Goal: Complete application form

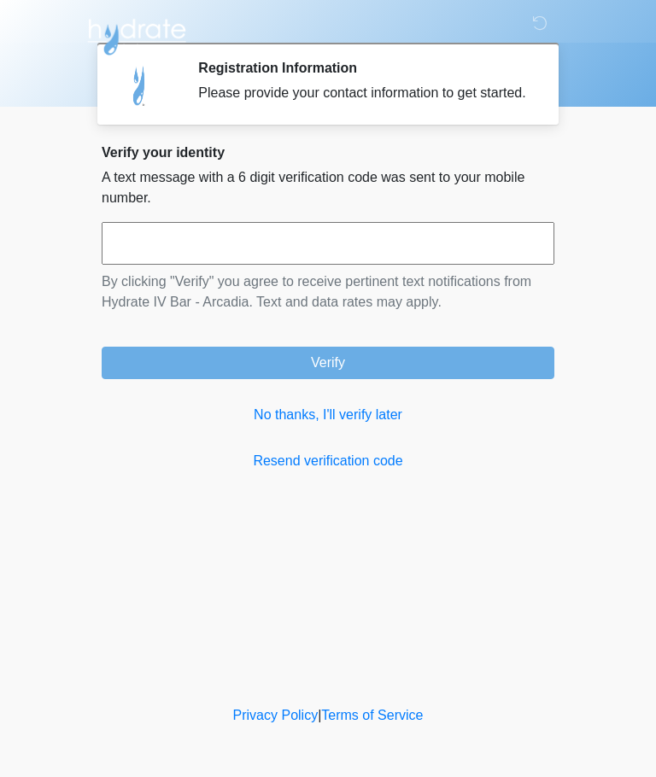
click at [297, 260] on input "text" at bounding box center [328, 243] width 453 height 43
type input "******"
click at [420, 379] on button "Verify" at bounding box center [328, 363] width 453 height 32
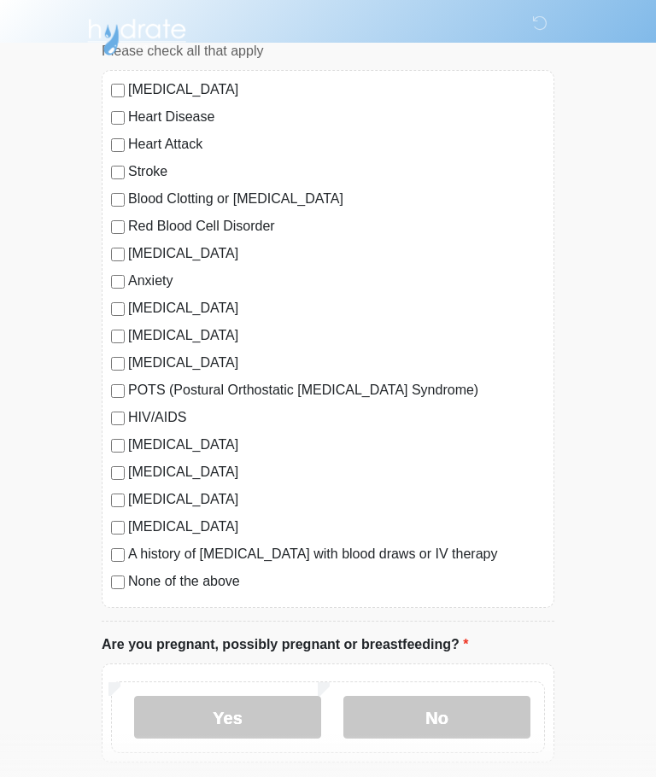
scroll to position [236, 0]
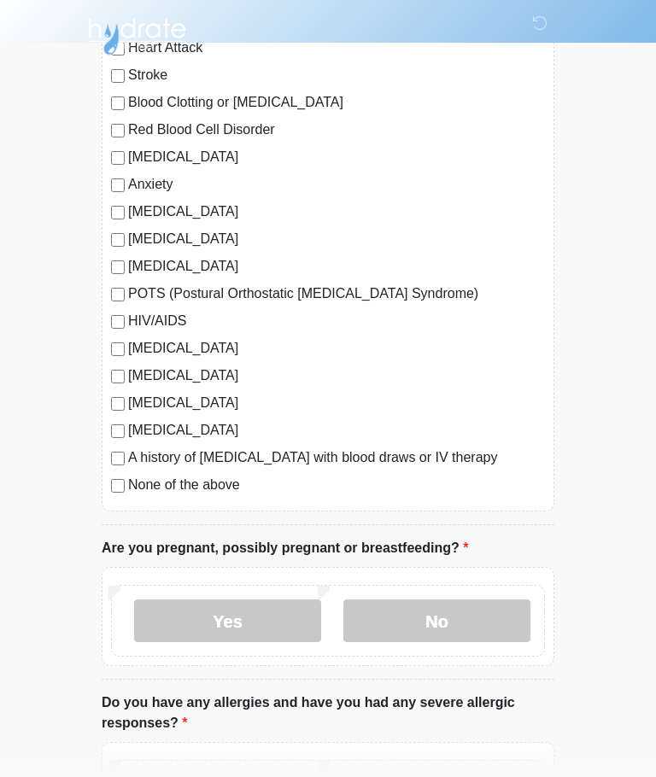
click at [465, 627] on label "No" at bounding box center [436, 621] width 187 height 43
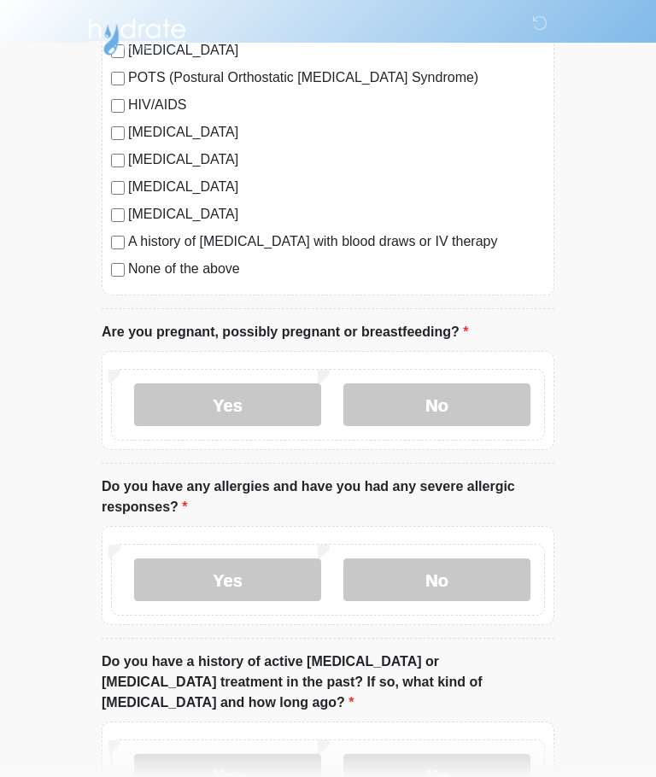
scroll to position [456, 0]
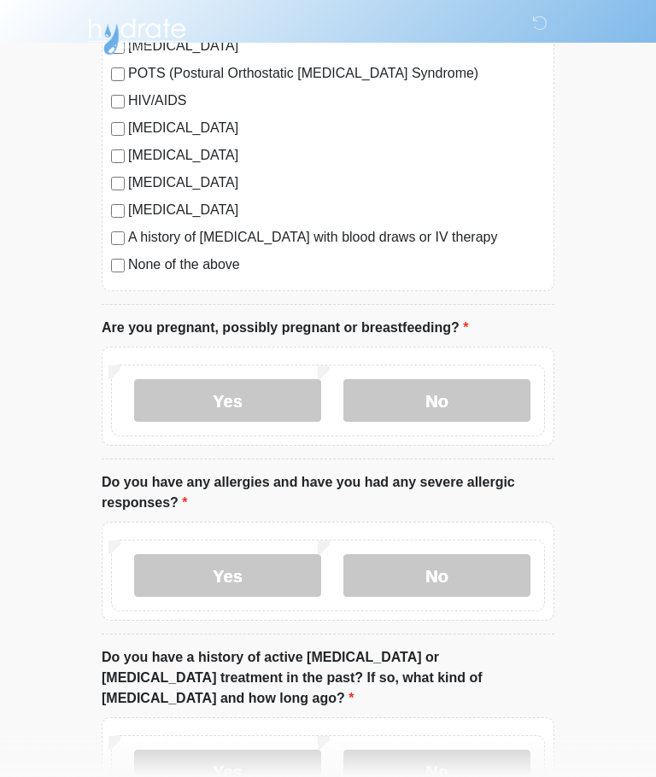
click at [480, 576] on label "No" at bounding box center [436, 576] width 187 height 43
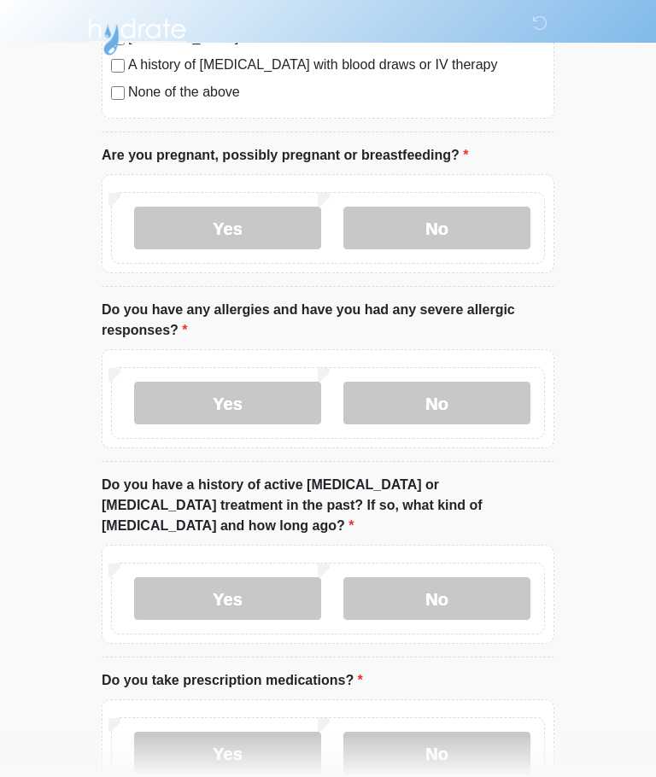
click at [490, 581] on label "No" at bounding box center [436, 598] width 187 height 43
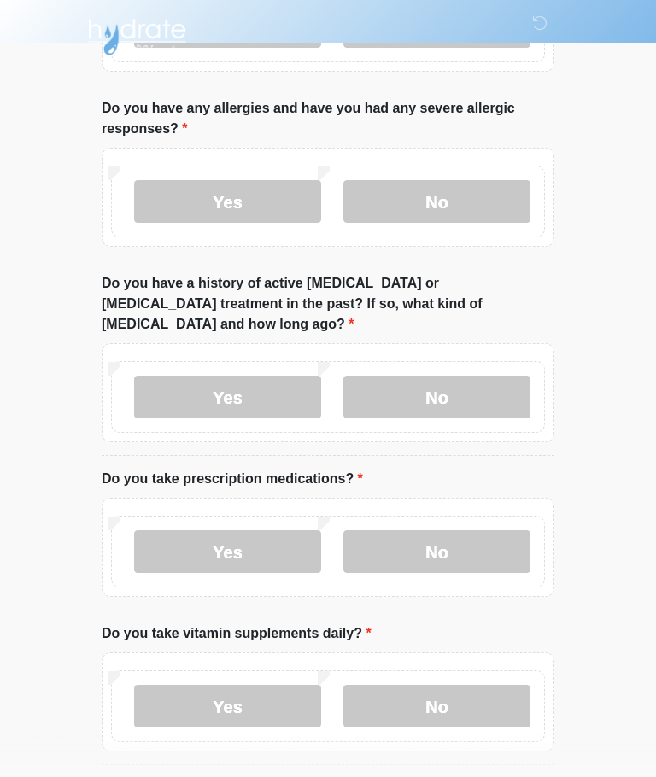
scroll to position [832, 0]
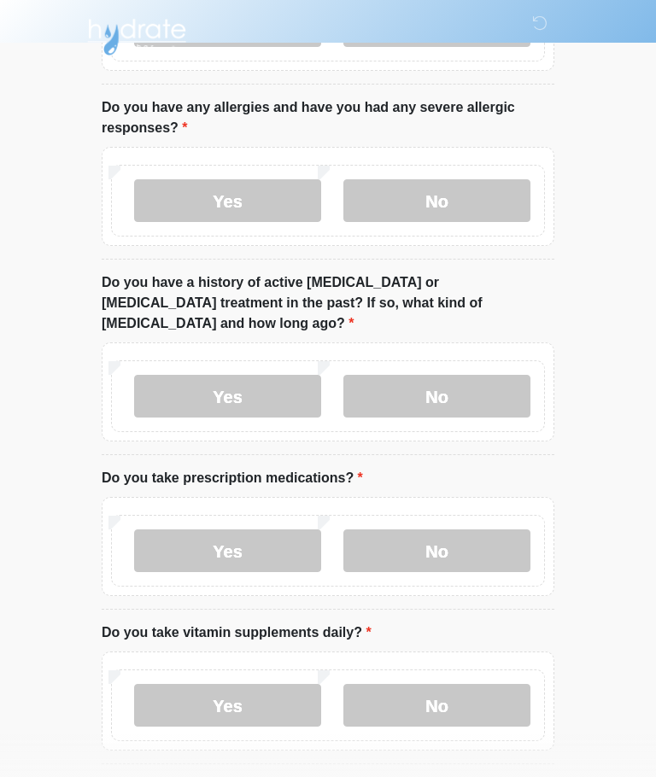
click at [279, 529] on label "Yes" at bounding box center [227, 550] width 187 height 43
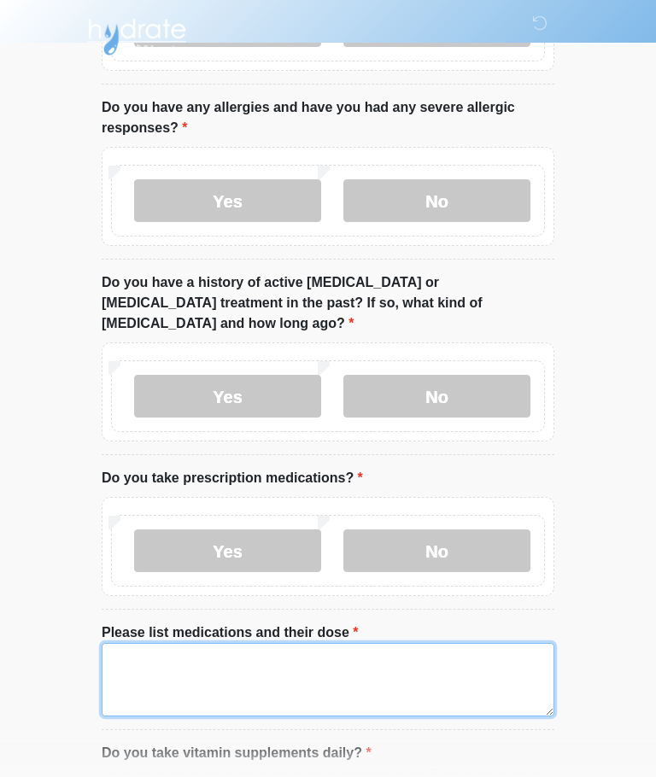
click at [360, 652] on textarea "Please list medications and their dose" at bounding box center [328, 679] width 453 height 73
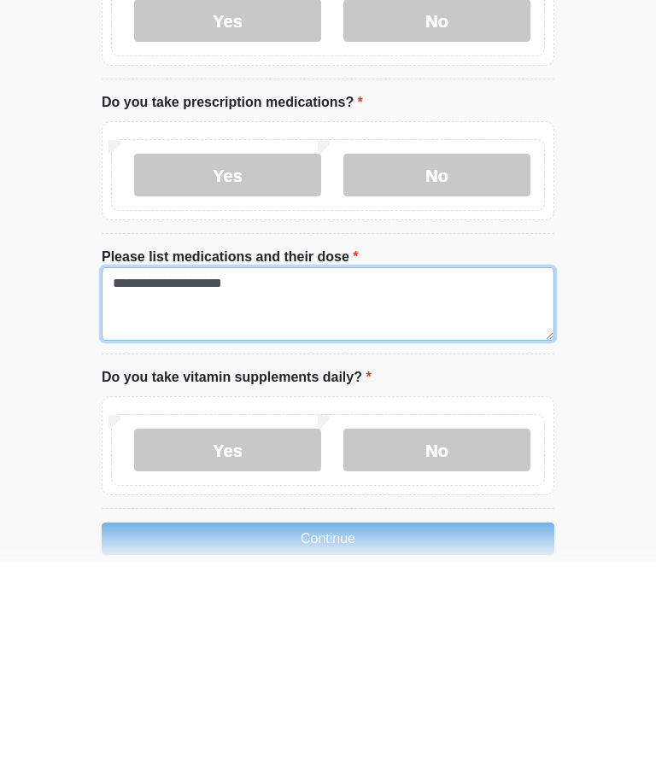
type textarea "**********"
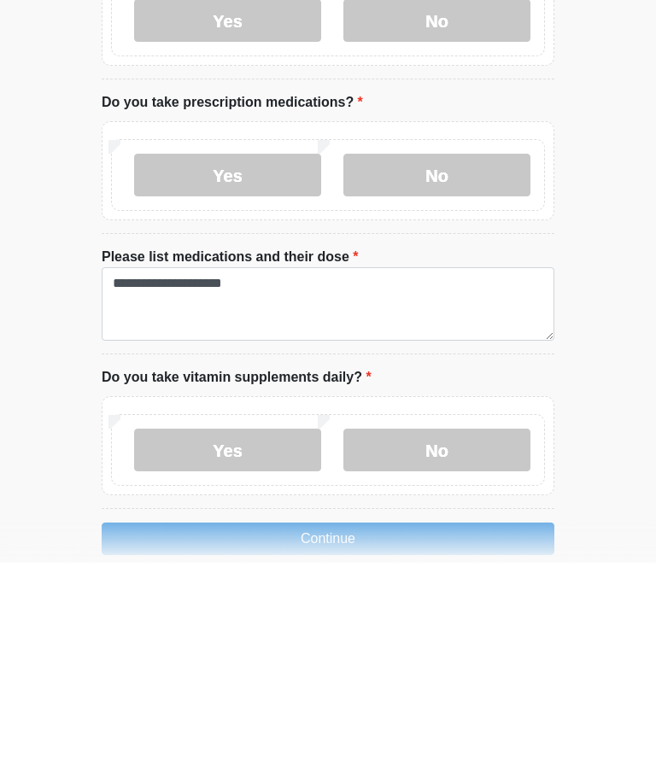
click at [486, 643] on label "No" at bounding box center [436, 664] width 187 height 43
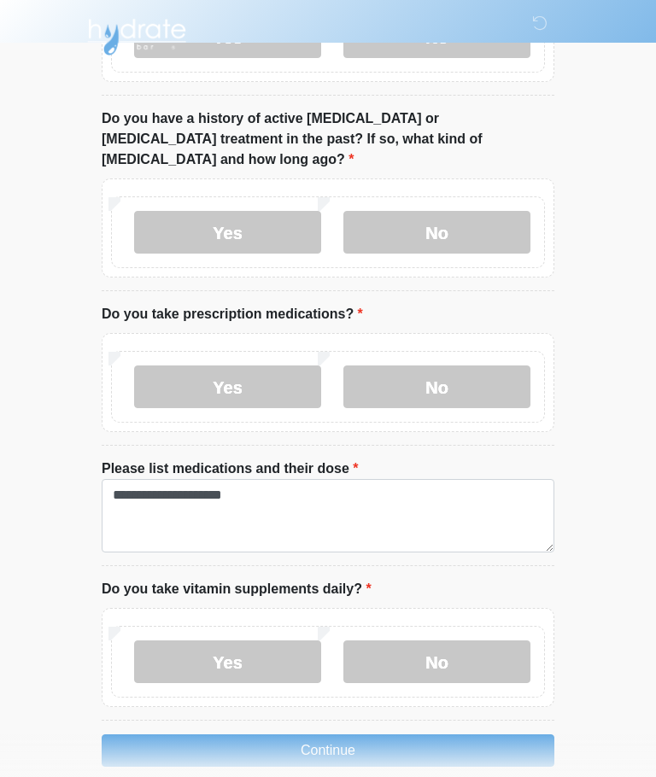
click at [437, 734] on button "Continue" at bounding box center [328, 750] width 453 height 32
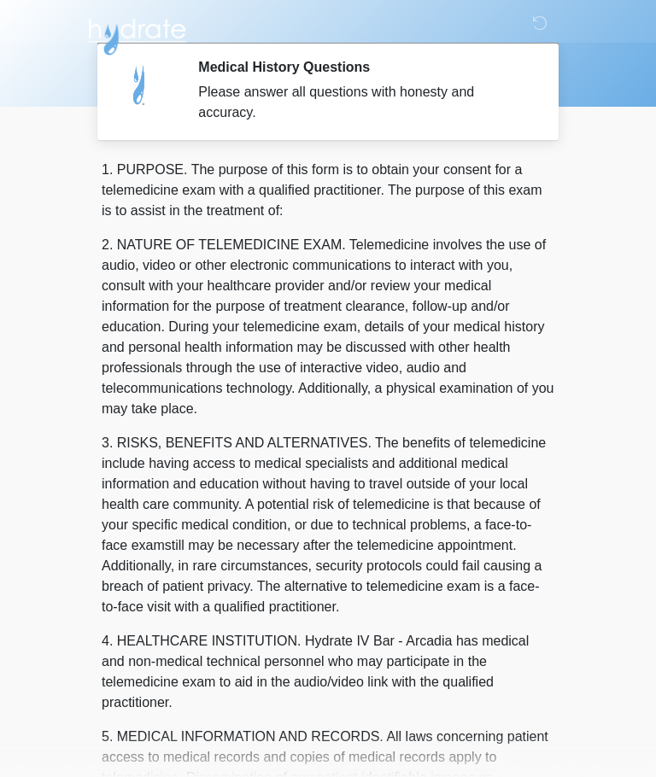
scroll to position [0, 0]
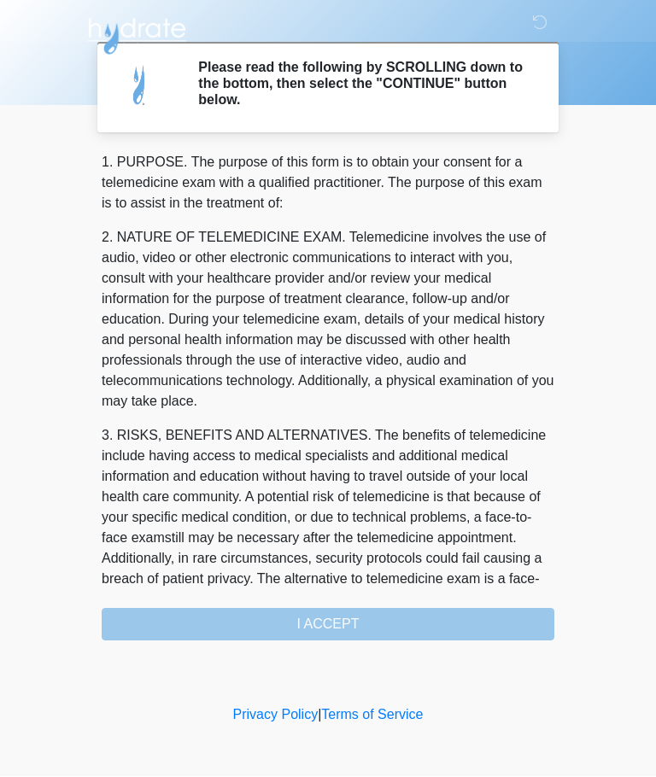
click at [459, 628] on div "1. PURPOSE. The purpose of this form is to obtain your consent for a telemedici…" at bounding box center [328, 397] width 453 height 488
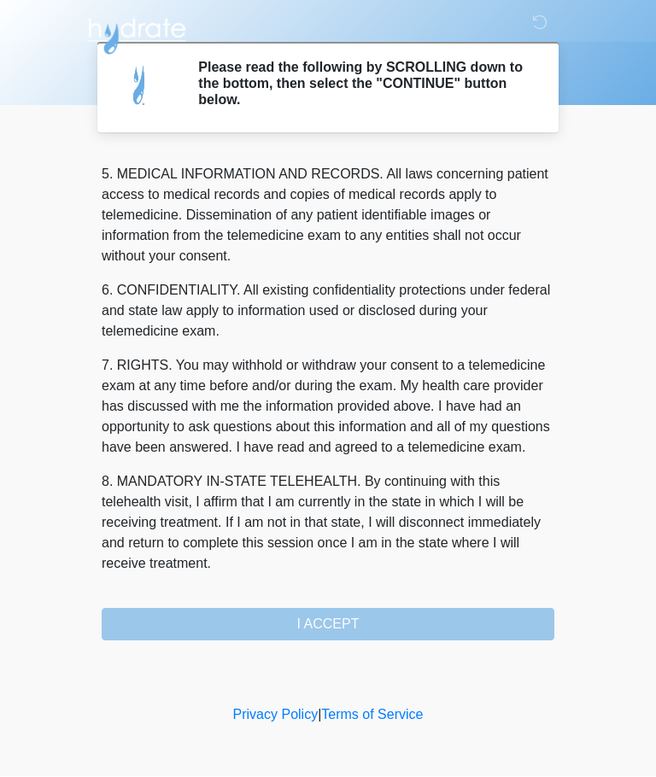
scroll to position [555, 0]
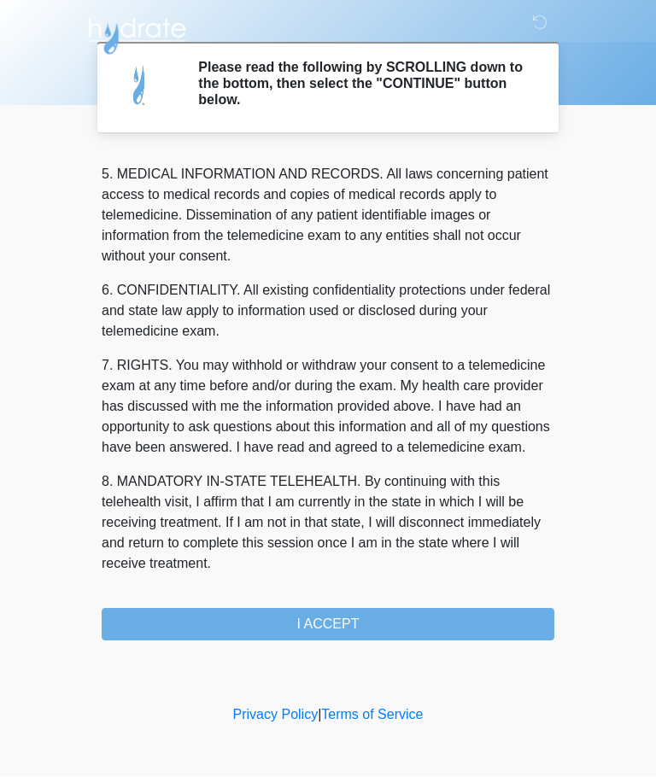
click at [433, 621] on button "I ACCEPT" at bounding box center [328, 625] width 453 height 32
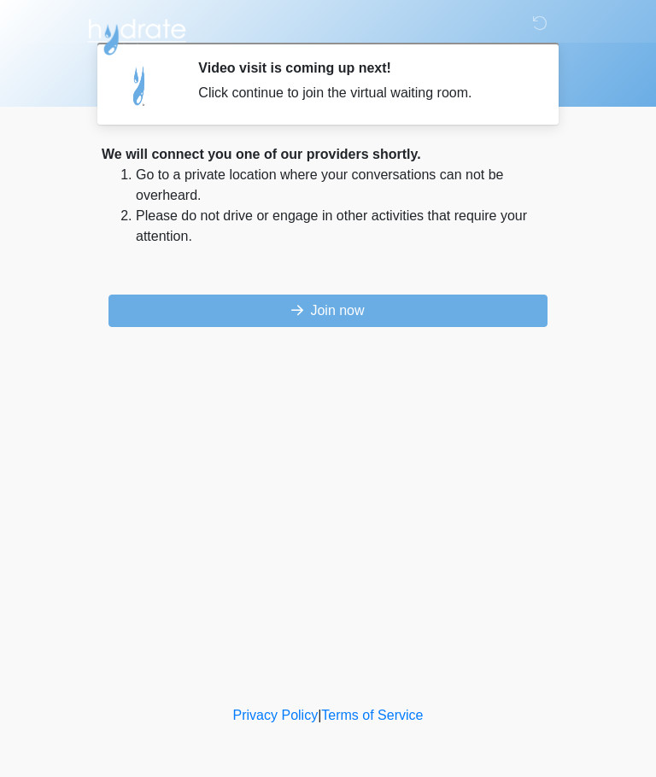
click at [429, 315] on button "Join now" at bounding box center [327, 311] width 439 height 32
